Goal: Task Accomplishment & Management: Use online tool/utility

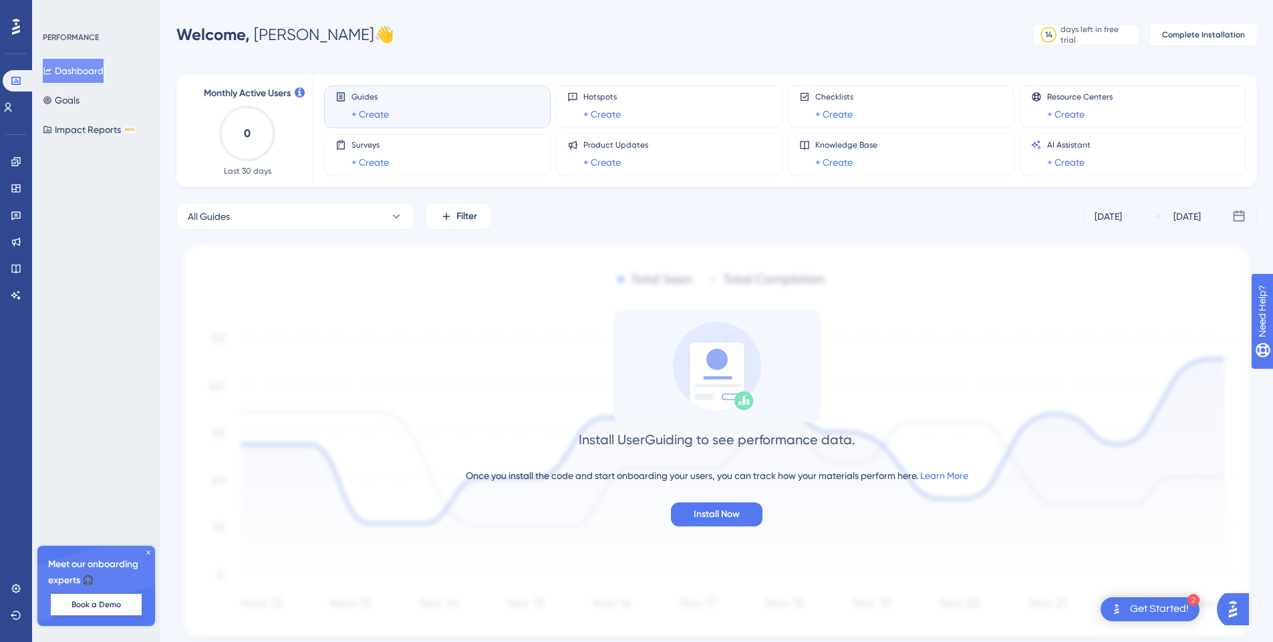
click at [480, 113] on div "Guides + Create" at bounding box center [438, 107] width 204 height 31
click at [366, 114] on link "+ Create" at bounding box center [370, 114] width 37 height 16
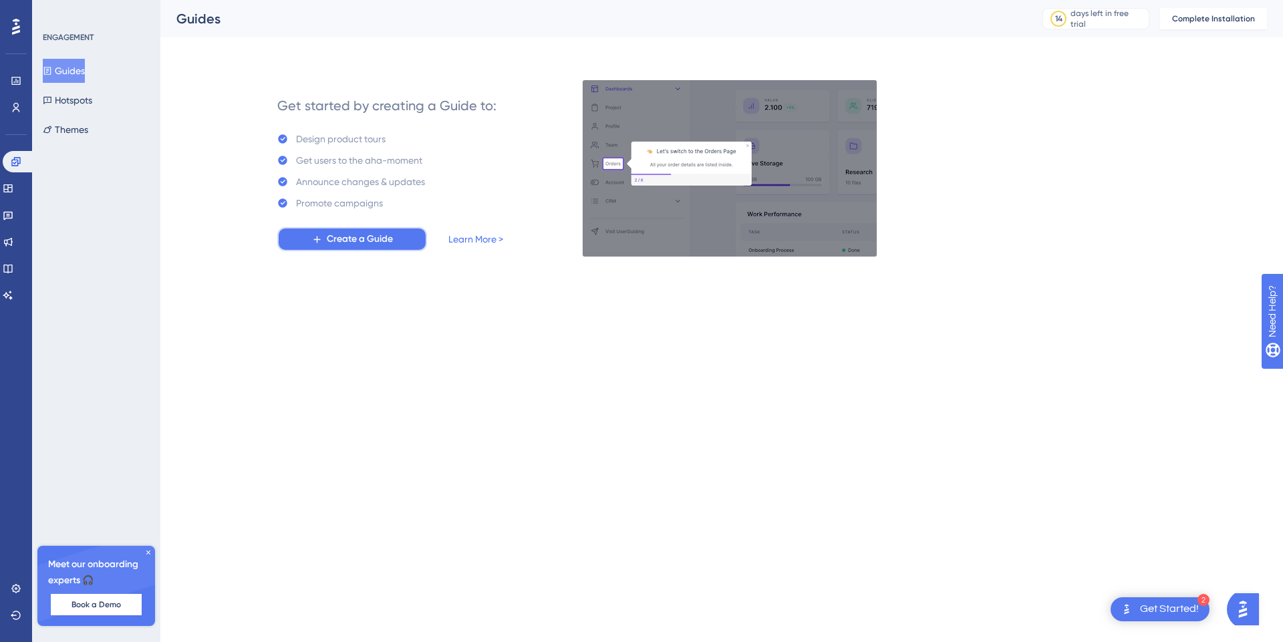
click at [374, 239] on span "Create a Guide" at bounding box center [360, 239] width 66 height 16
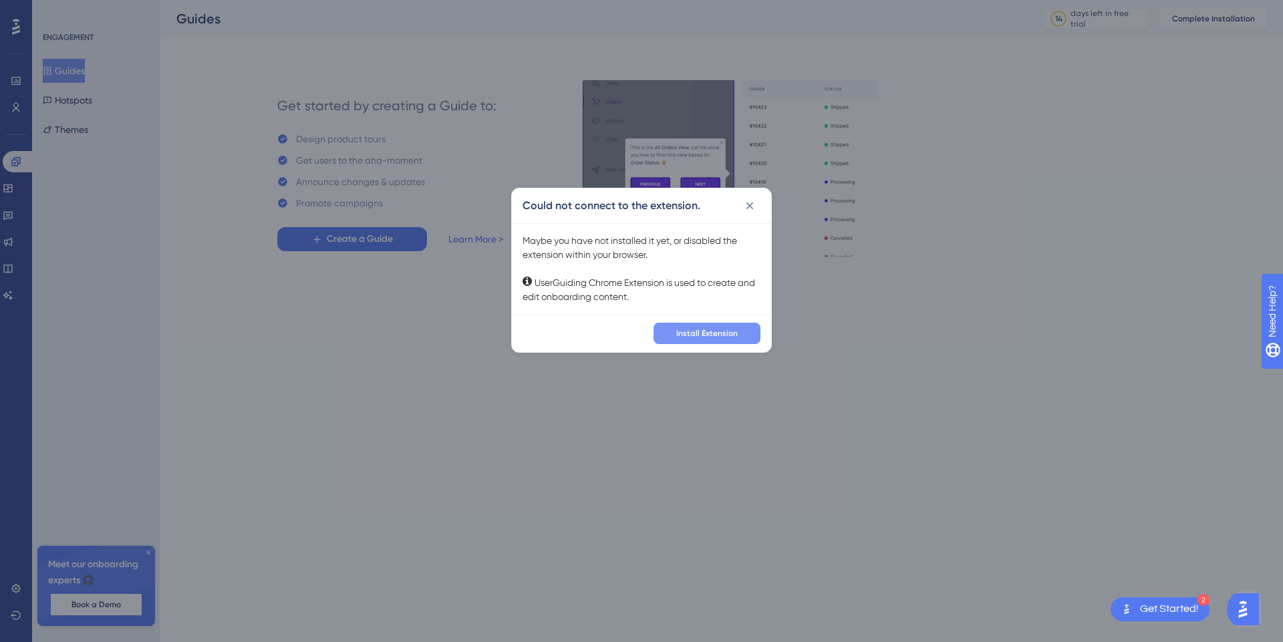
click at [707, 338] on button "Install Extension" at bounding box center [707, 333] width 107 height 21
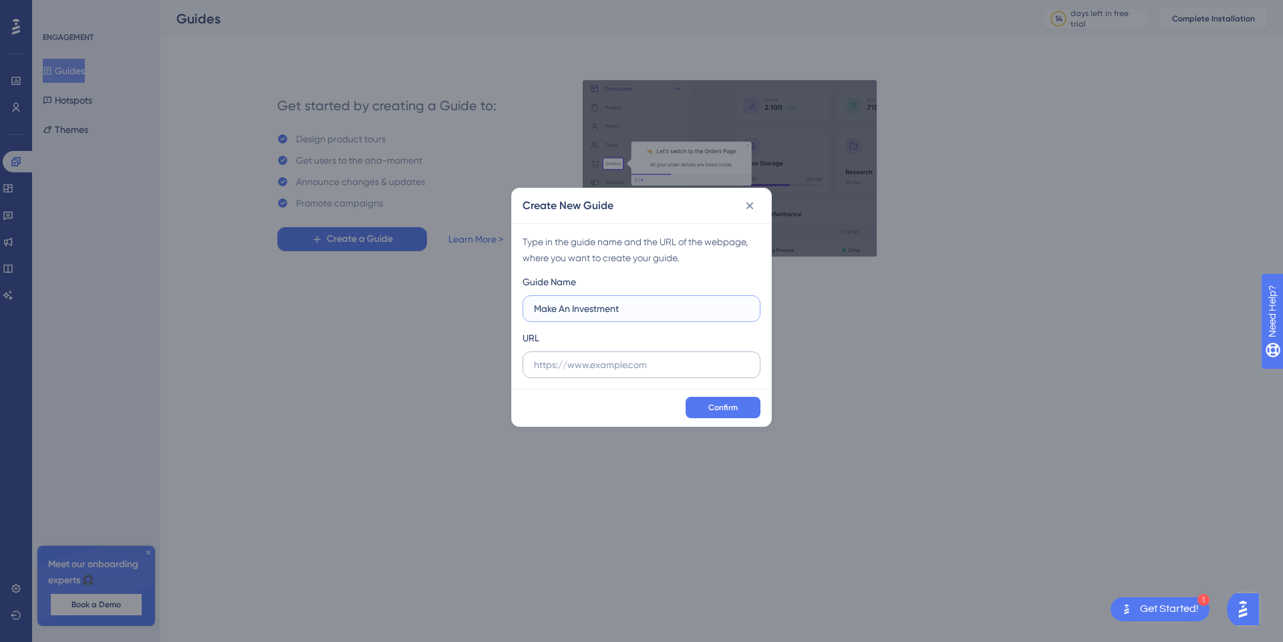
type input "Make An Investment"
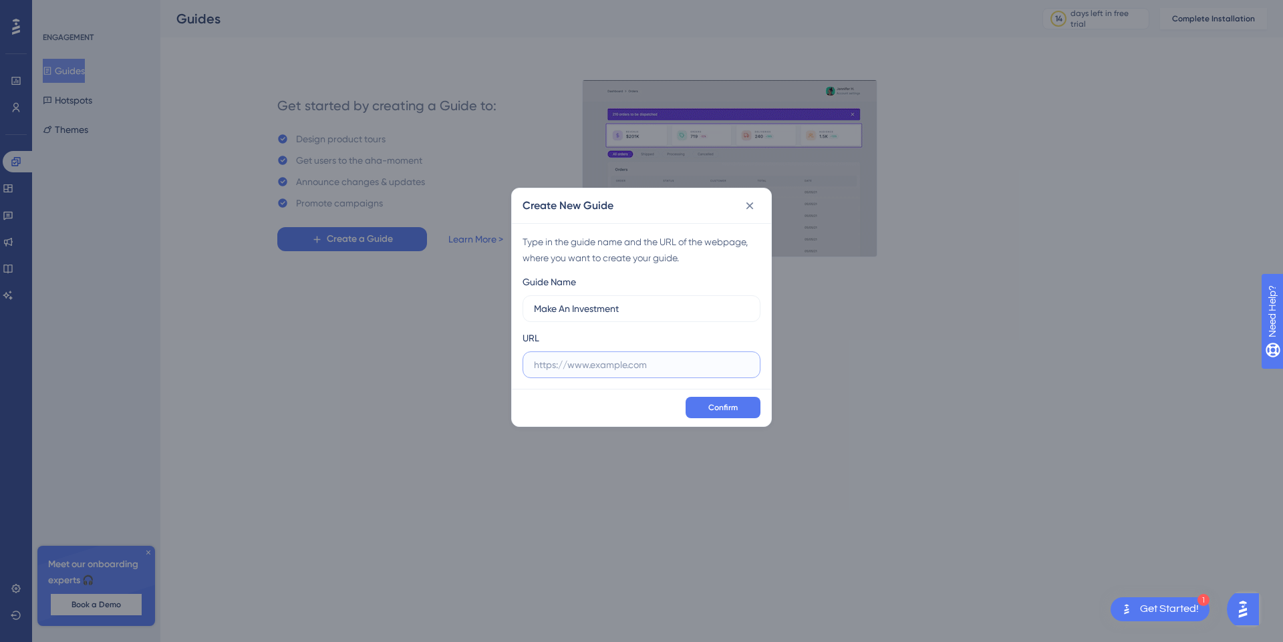
click at [644, 371] on input "text" at bounding box center [641, 365] width 215 height 15
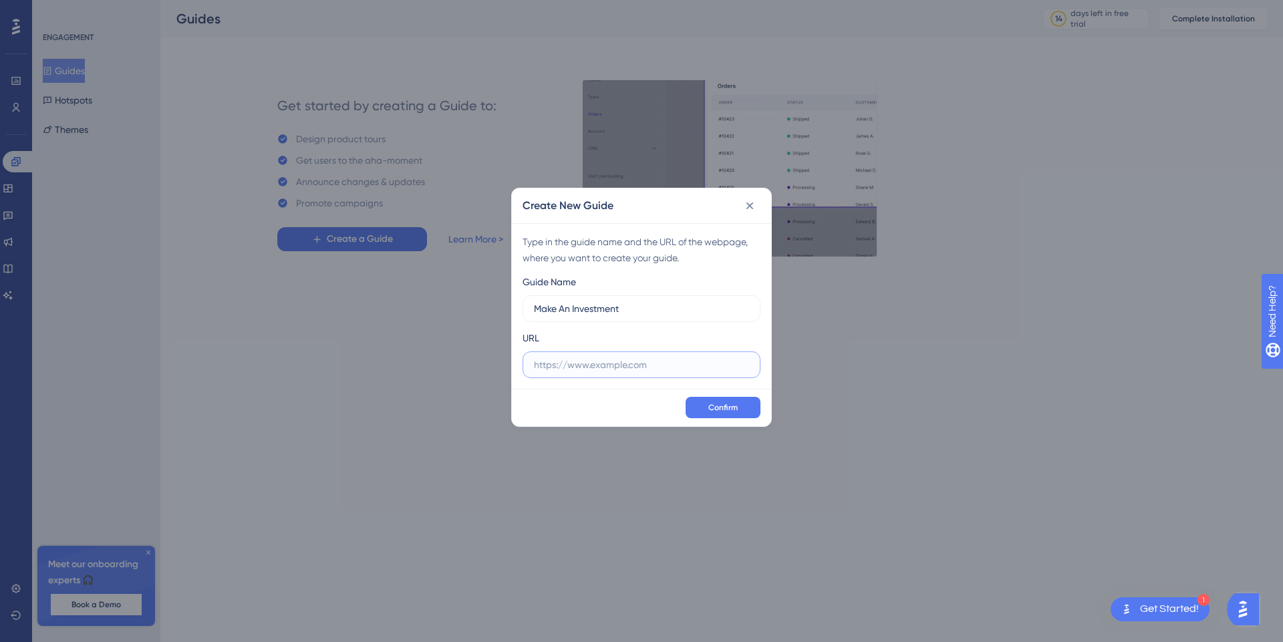
paste input "[URL][DOMAIN_NAME]"
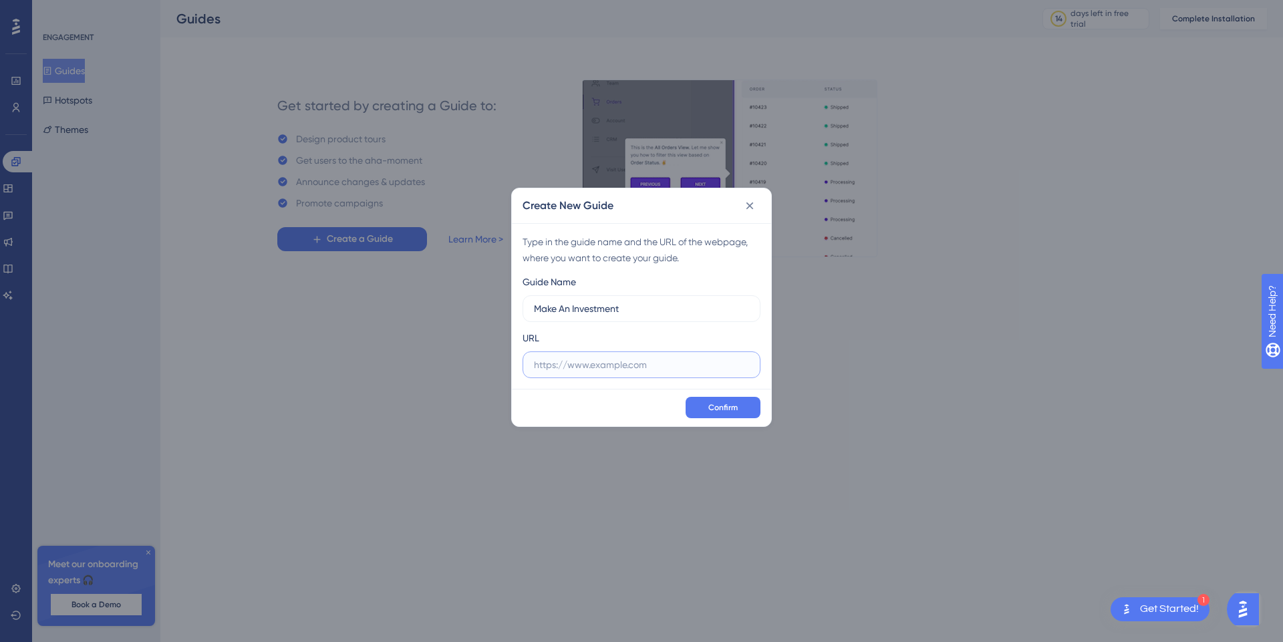
type input "[URL][DOMAIN_NAME]"
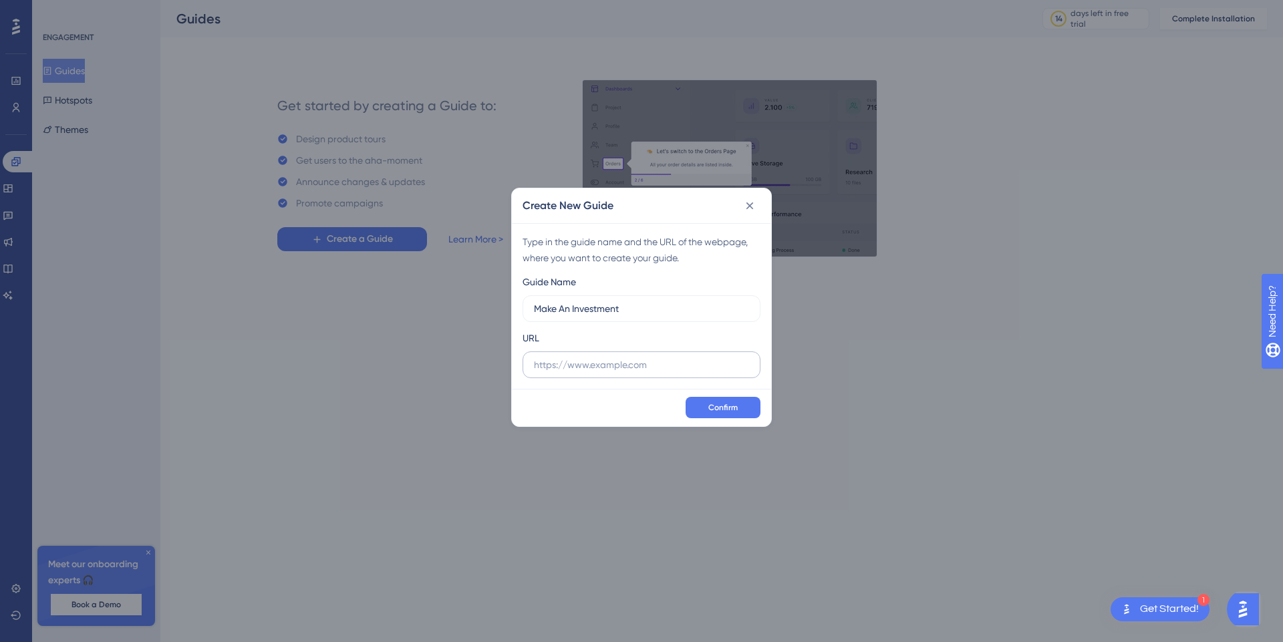
click at [707, 376] on label at bounding box center [642, 365] width 238 height 27
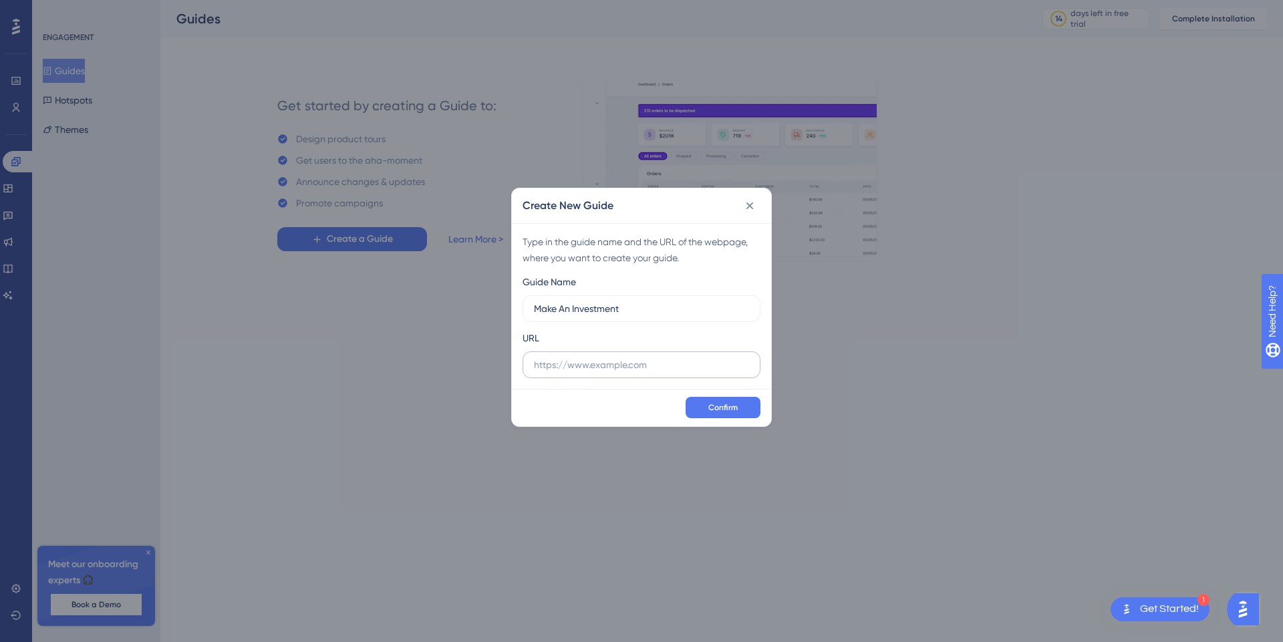
click at [707, 372] on input "text" at bounding box center [641, 365] width 215 height 15
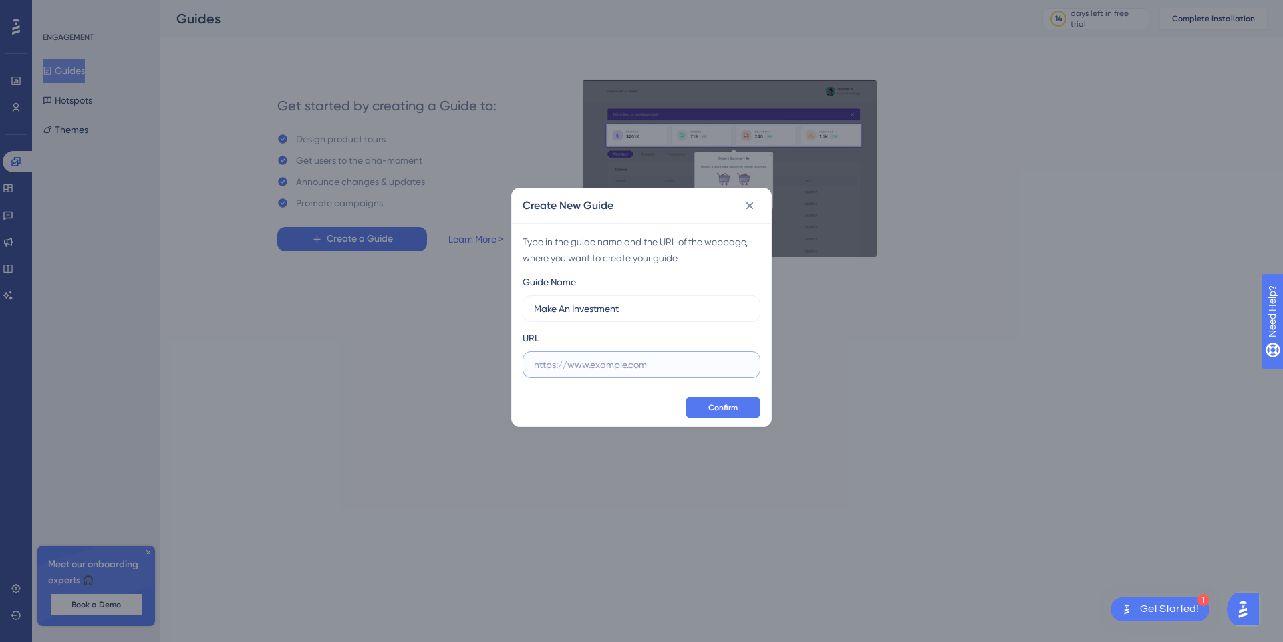
paste input "[URL][DOMAIN_NAME]"
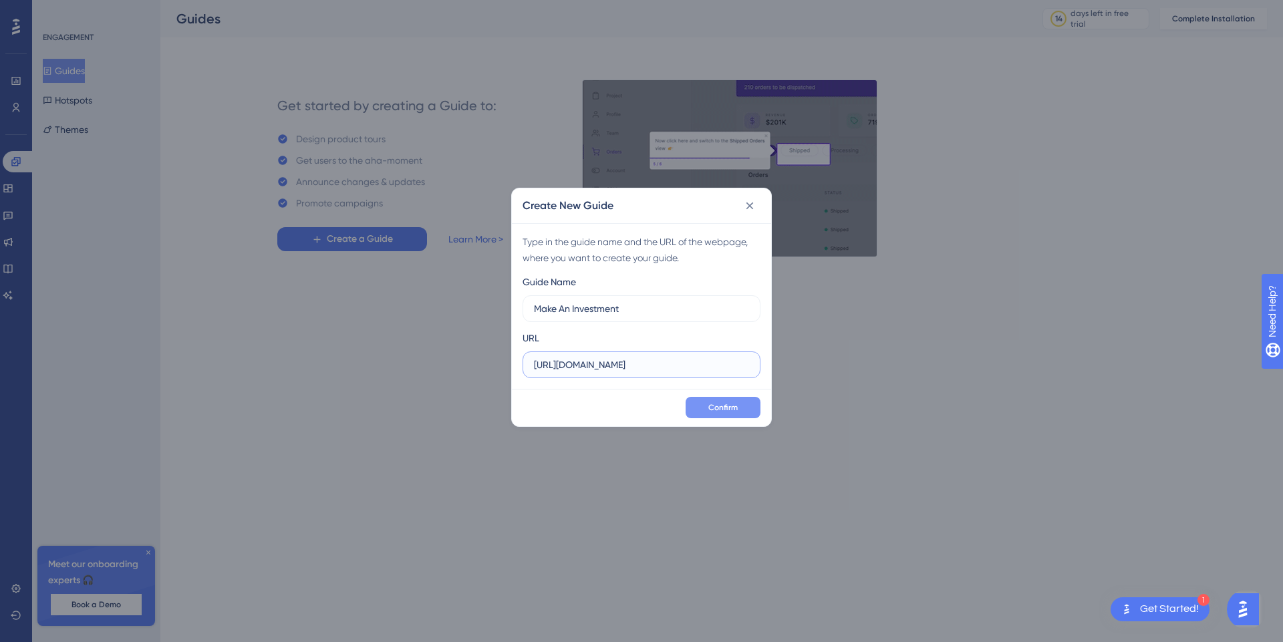
type input "[URL][DOMAIN_NAME]"
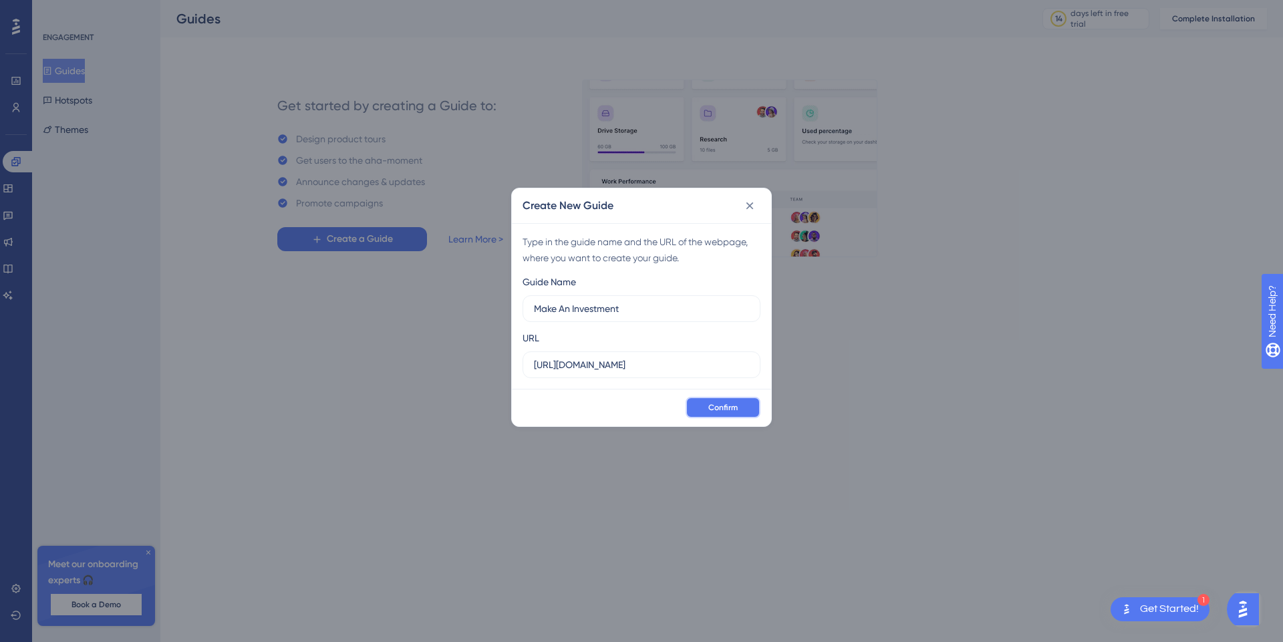
click at [707, 411] on button "Confirm" at bounding box center [723, 407] width 75 height 21
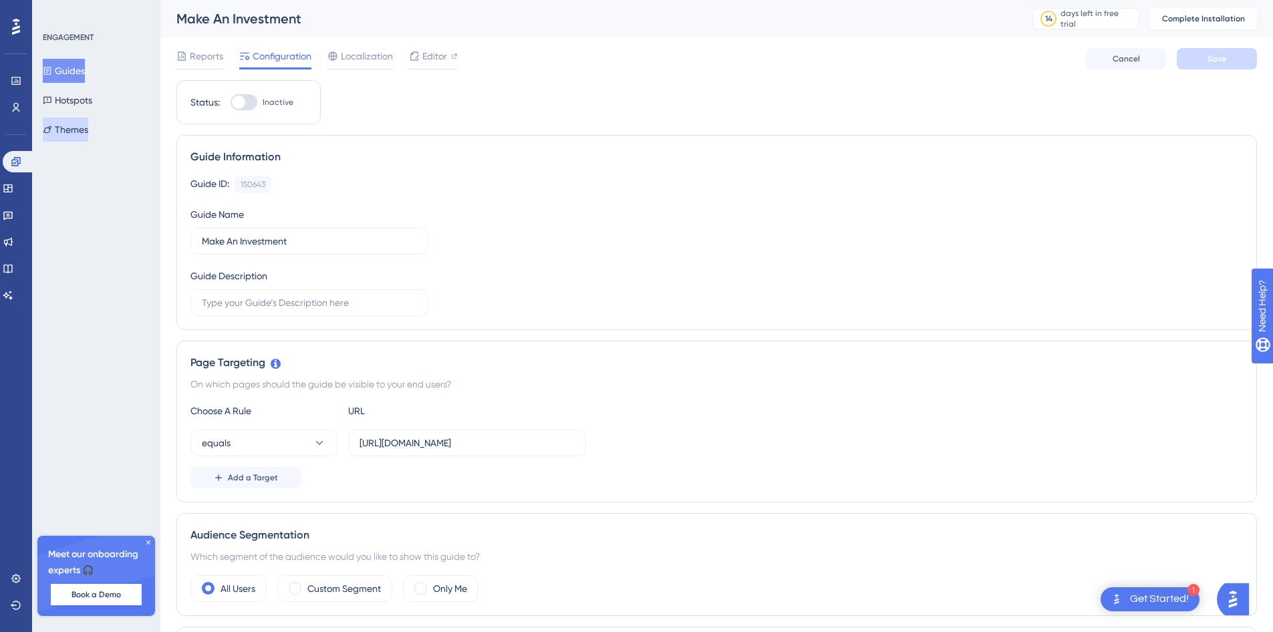
click at [88, 128] on button "Themes" at bounding box center [65, 130] width 45 height 24
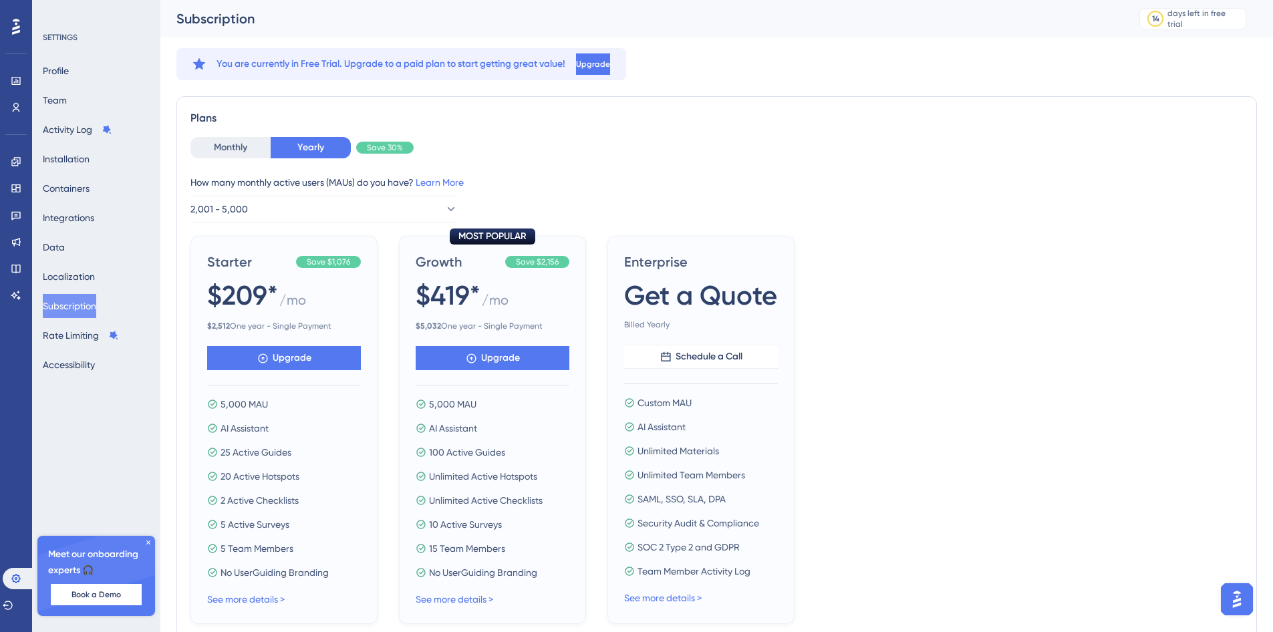
scroll to position [0, 10]
click at [219, 150] on button "Monthly" at bounding box center [231, 147] width 80 height 21
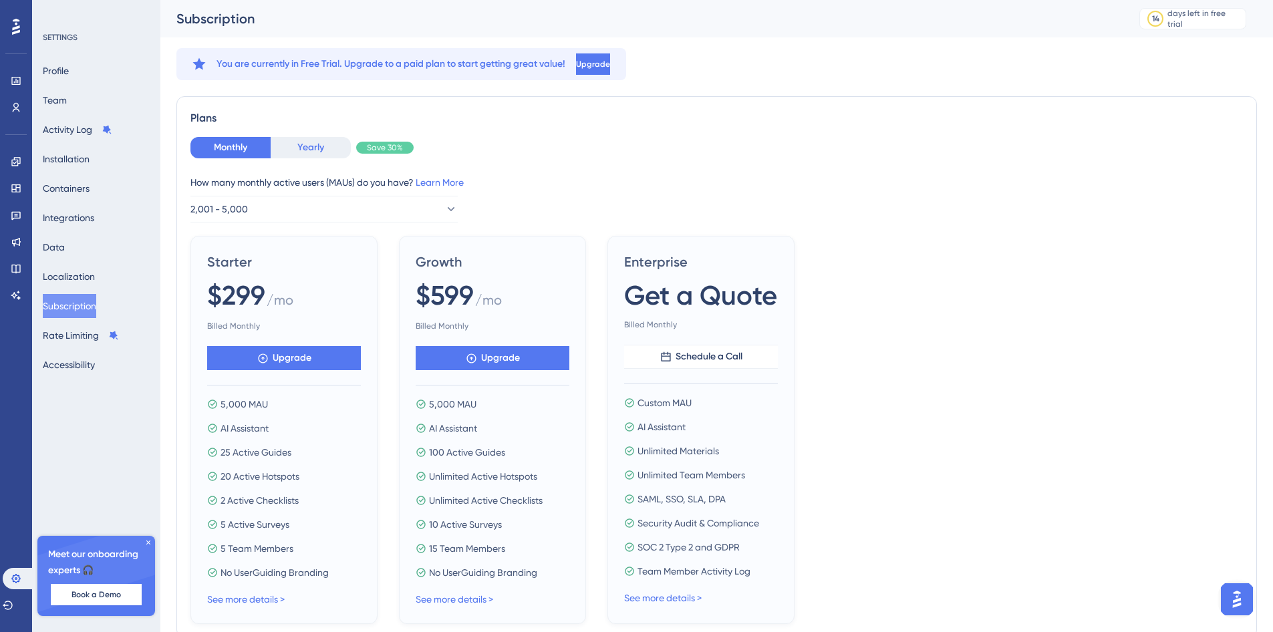
click at [316, 150] on button "Yearly" at bounding box center [311, 147] width 80 height 21
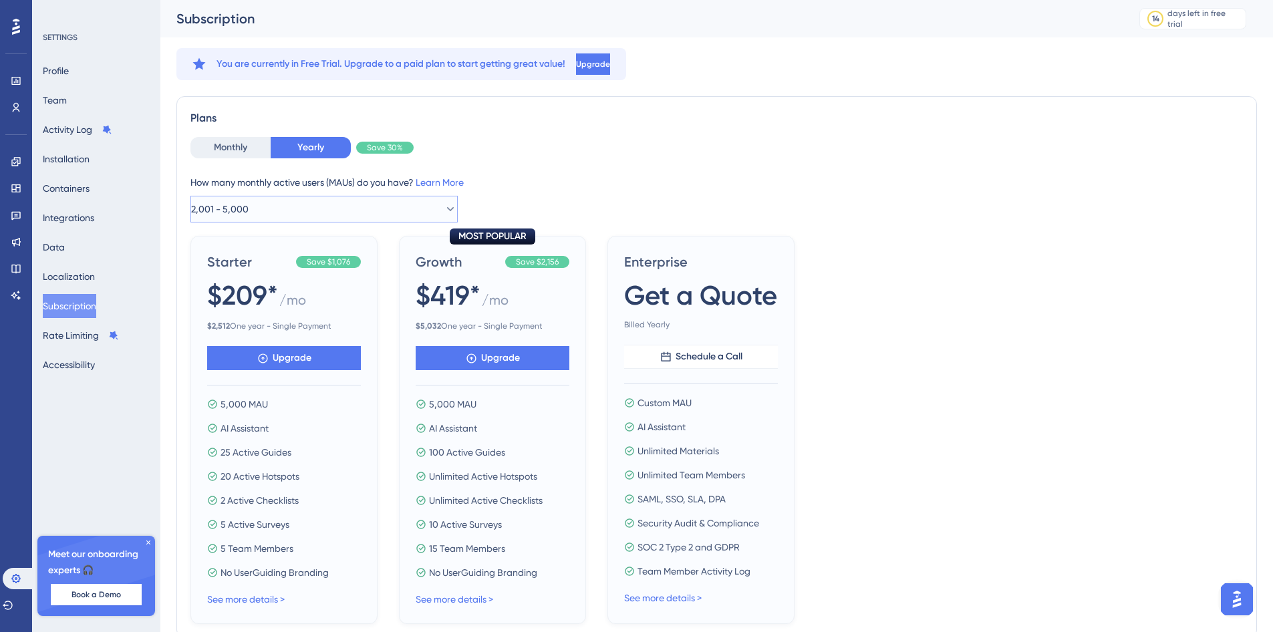
click at [366, 213] on button "2,001 - 5,000" at bounding box center [324, 209] width 267 height 27
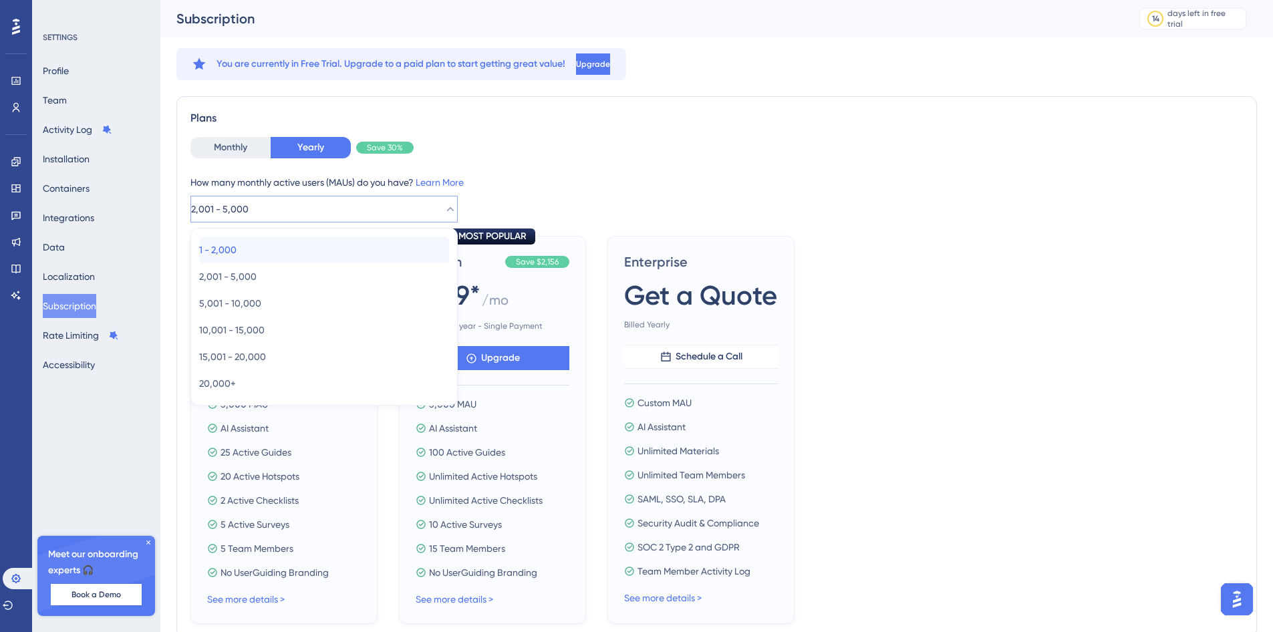
click at [334, 251] on div "1 - 2,000 1 - 2,000" at bounding box center [324, 250] width 250 height 27
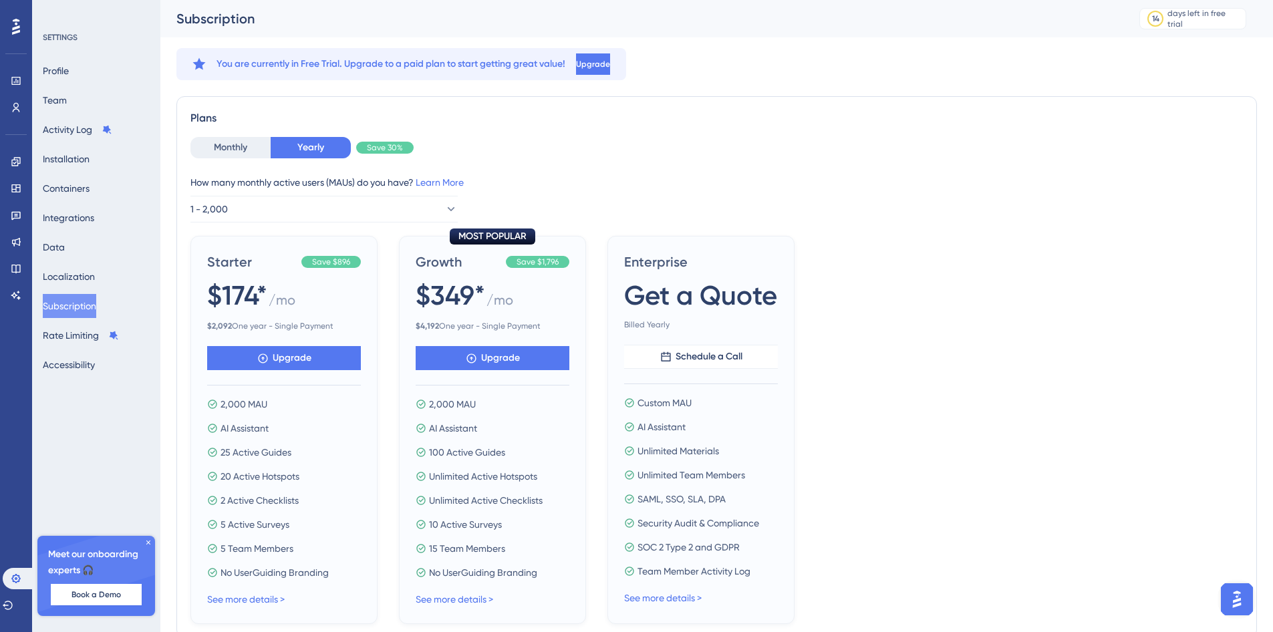
click at [148, 543] on icon at bounding box center [148, 543] width 8 height 8
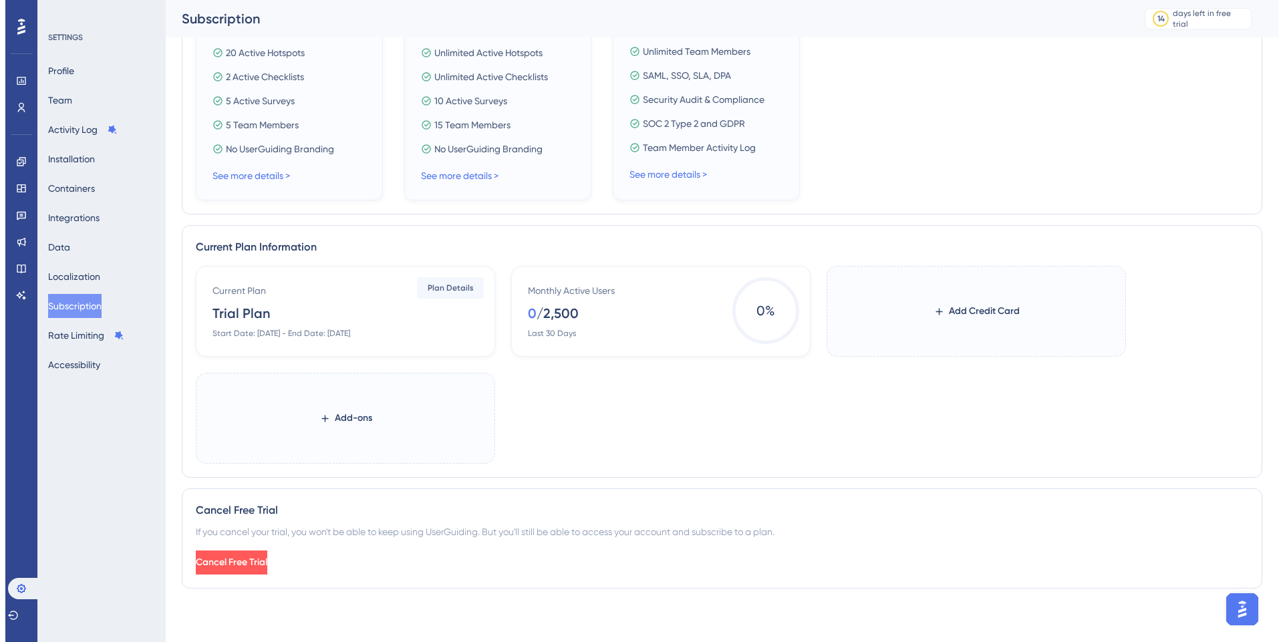
scroll to position [0, 0]
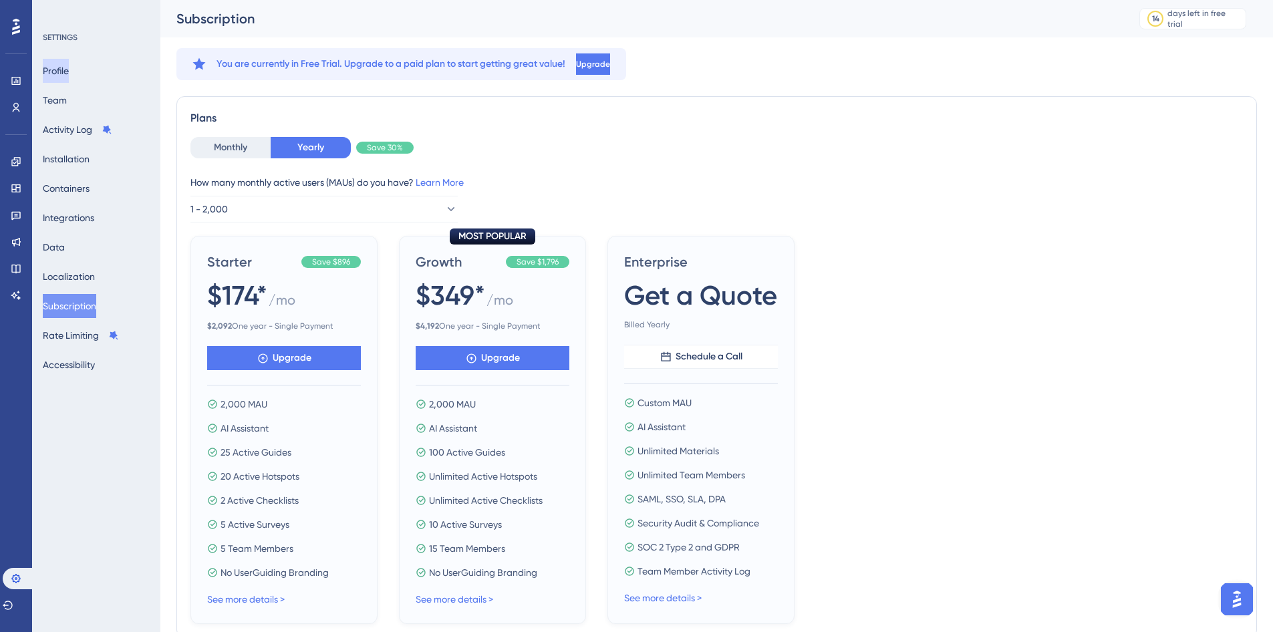
click at [62, 72] on button "Profile" at bounding box center [56, 71] width 26 height 24
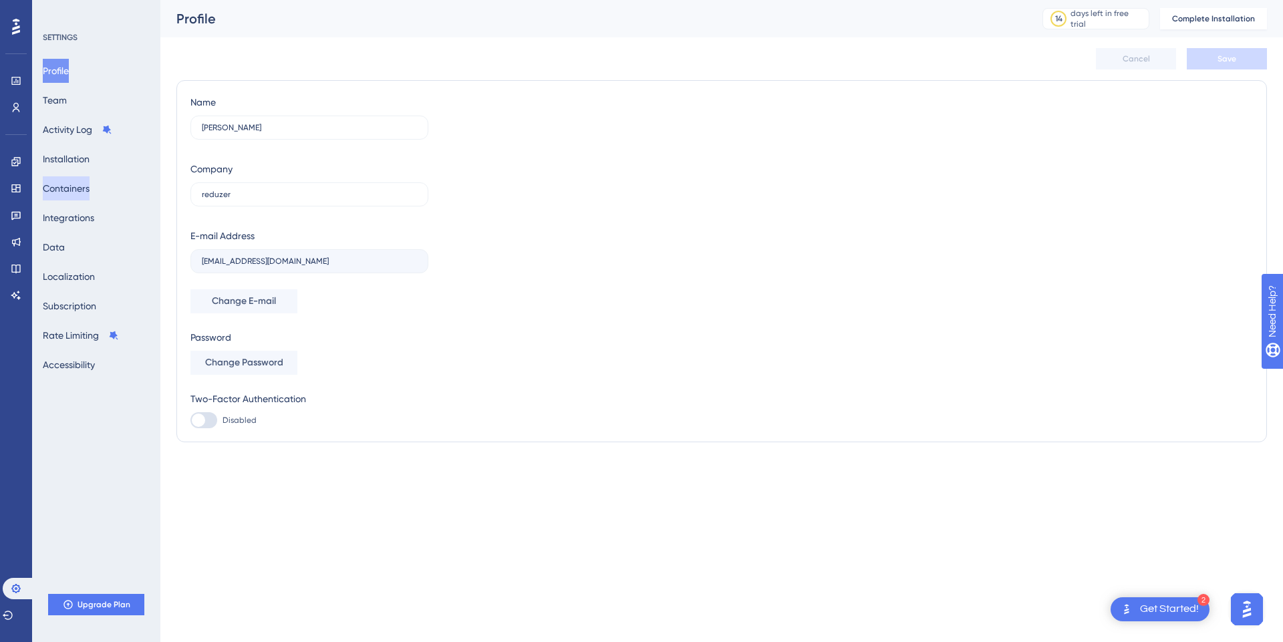
click at [90, 180] on button "Containers" at bounding box center [66, 188] width 47 height 24
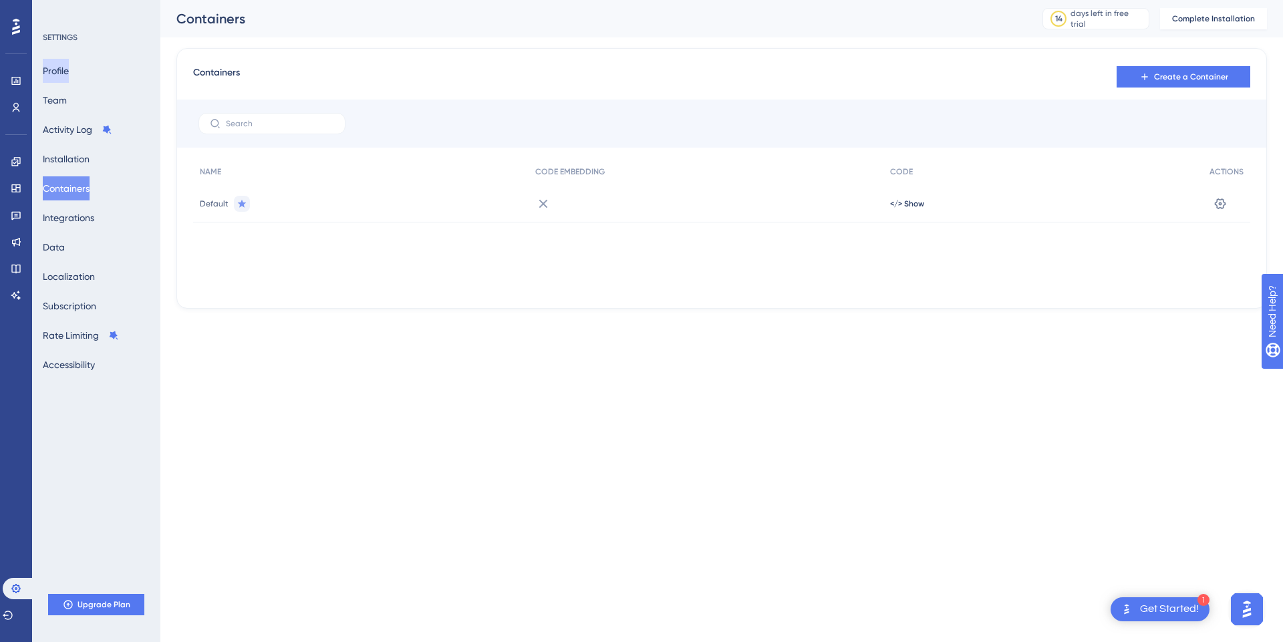
click at [68, 69] on button "Profile" at bounding box center [56, 71] width 26 height 24
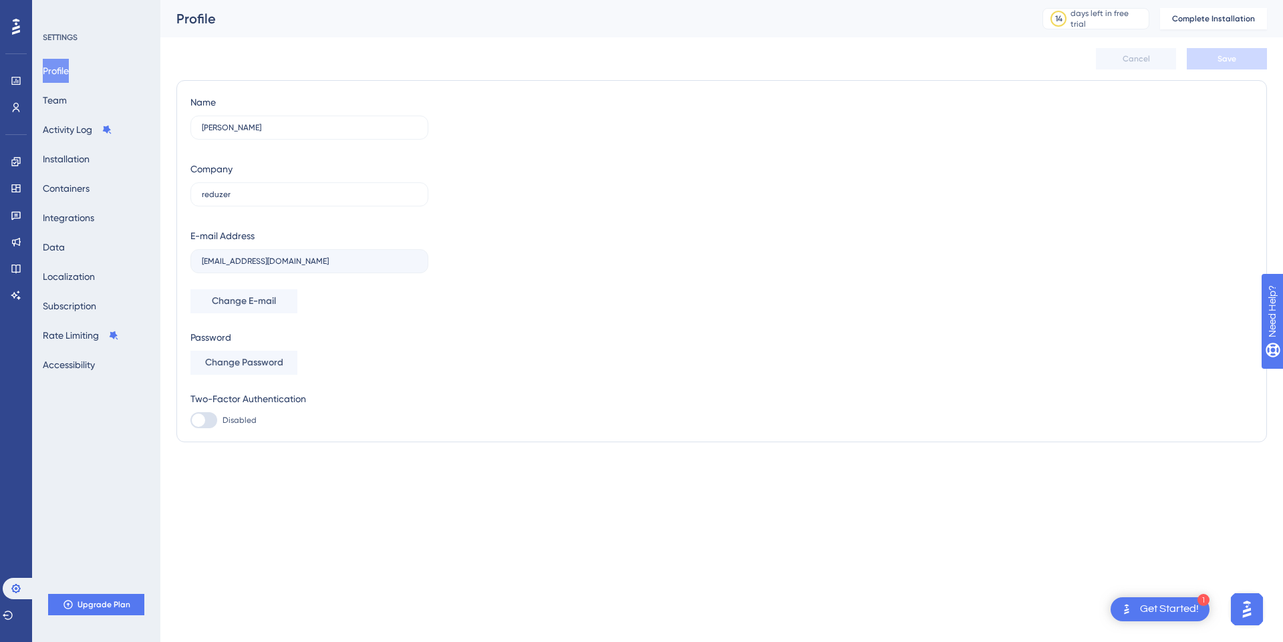
click at [68, 69] on button "Profile" at bounding box center [56, 71] width 26 height 24
click at [65, 100] on button "Team" at bounding box center [55, 100] width 24 height 24
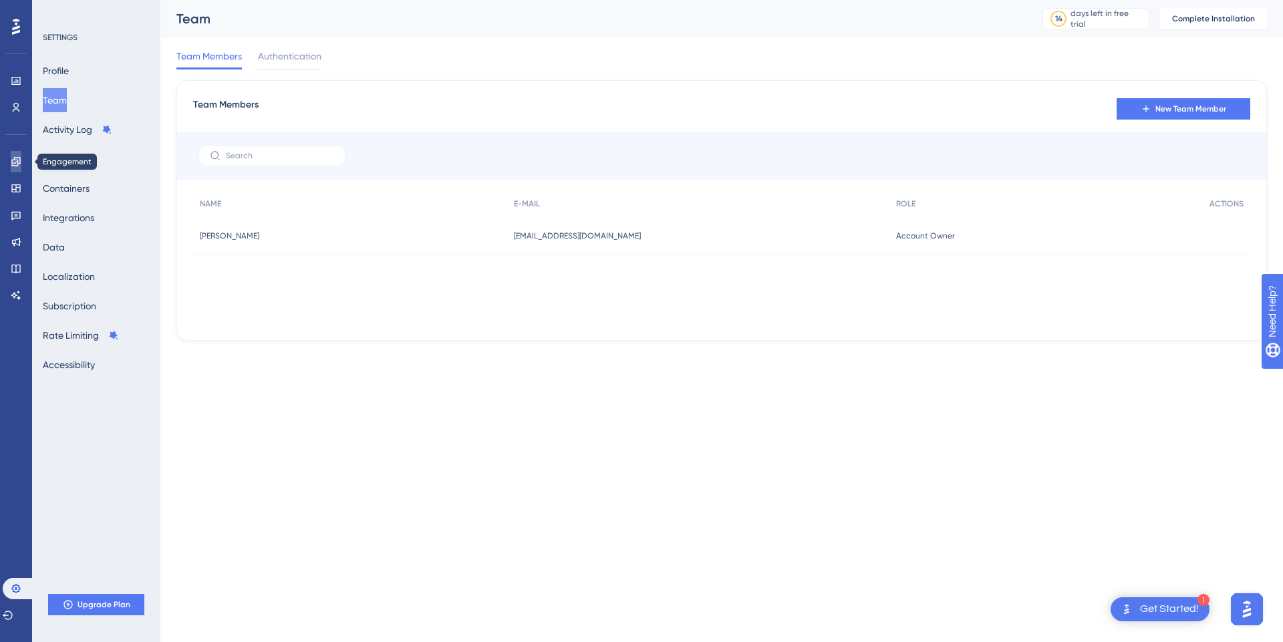
click at [21, 165] on icon at bounding box center [16, 161] width 11 height 11
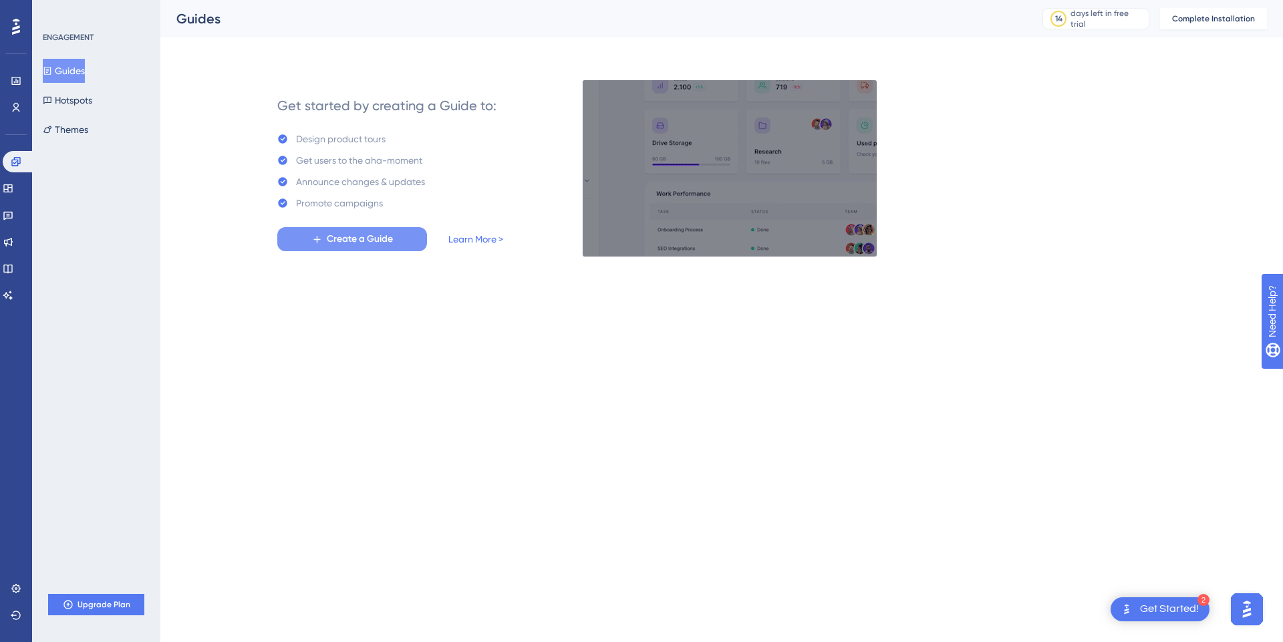
click at [361, 249] on button "Create a Guide" at bounding box center [352, 239] width 150 height 24
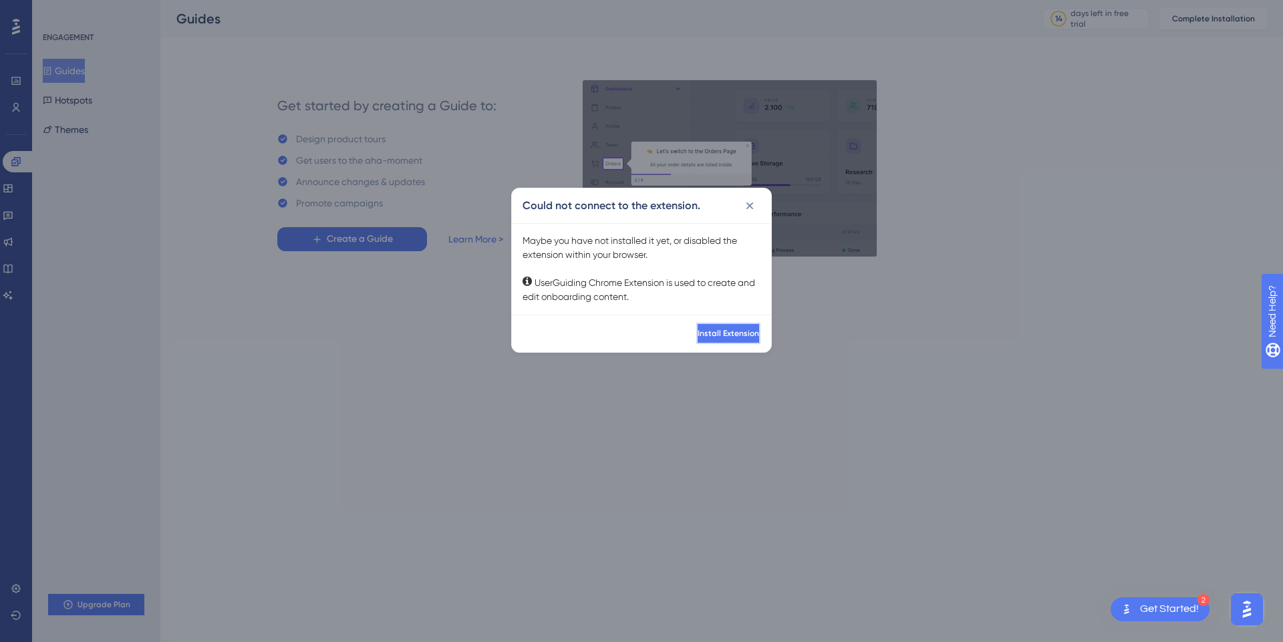
click at [707, 340] on button "Install Extension" at bounding box center [729, 333] width 64 height 21
